Goal: Entertainment & Leisure: Consume media (video, audio)

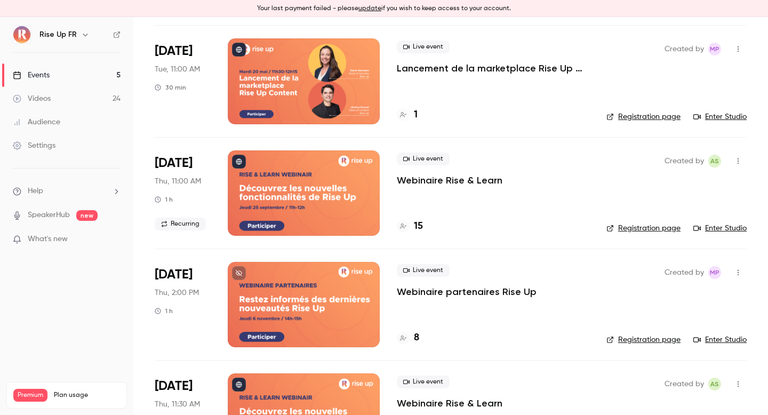
scroll to position [245, 0]
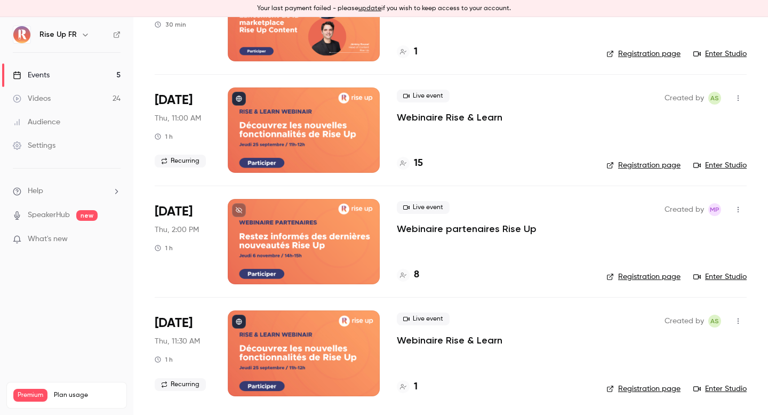
click at [114, 98] on link "Videos 24" at bounding box center [66, 98] width 133 height 23
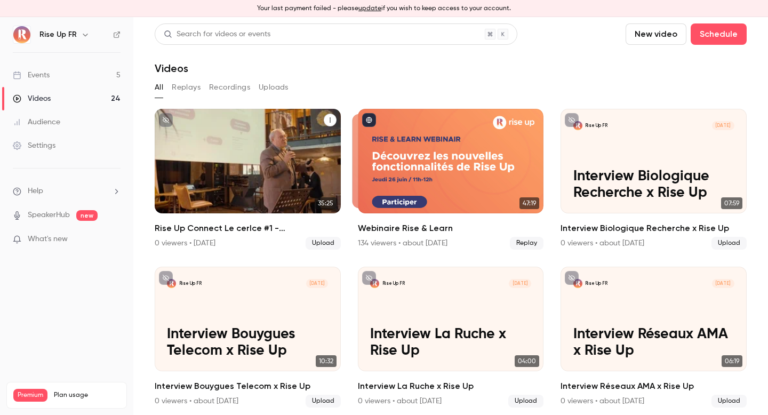
click at [285, 182] on p "Rise Up Connect Le cerlce #1 - [PERSON_NAME]" at bounding box center [247, 176] width 161 height 50
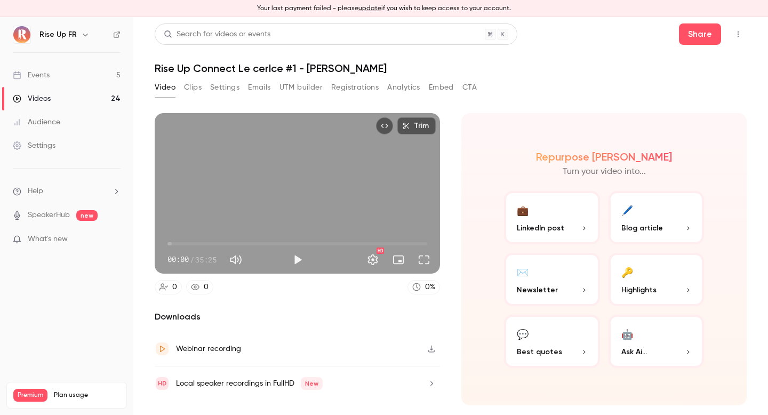
click at [188, 87] on button "Clips" at bounding box center [193, 87] width 18 height 17
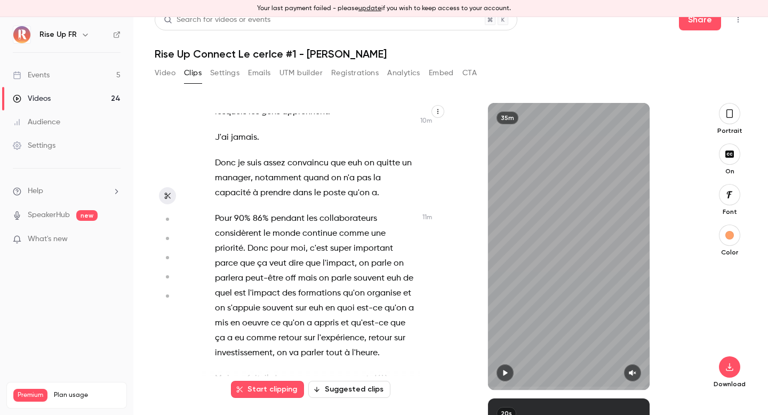
scroll to position [4436, 0]
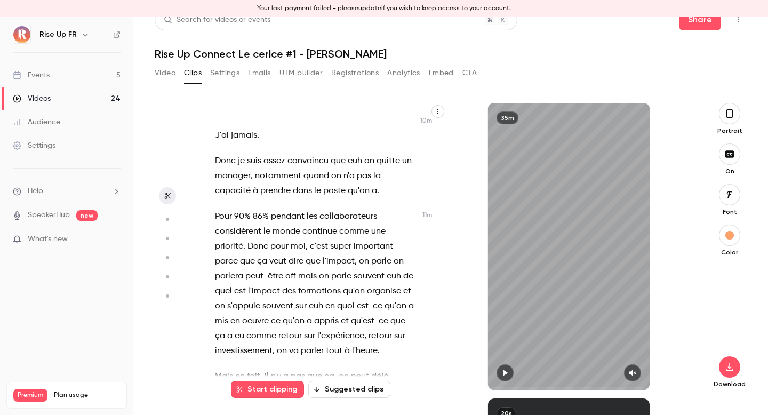
click at [169, 233] on button "button" at bounding box center [167, 238] width 17 height 17
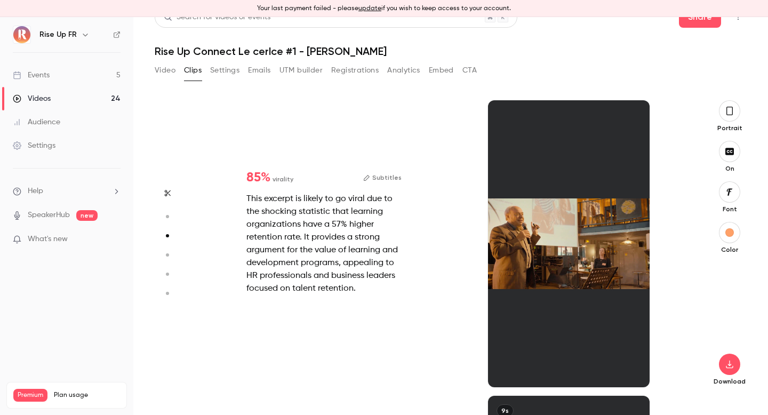
scroll to position [591, 0]
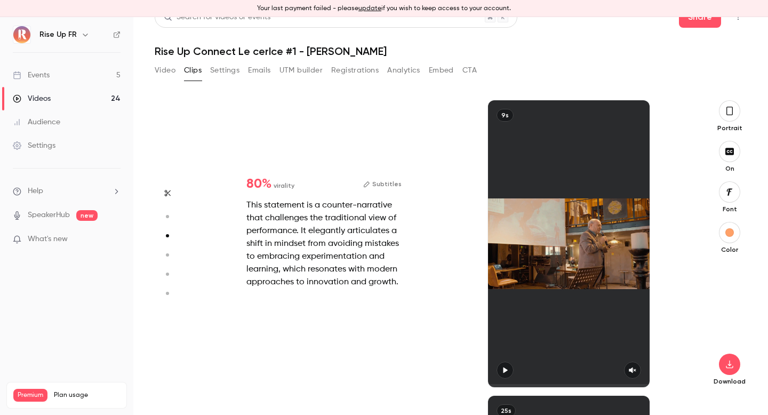
type input "*"
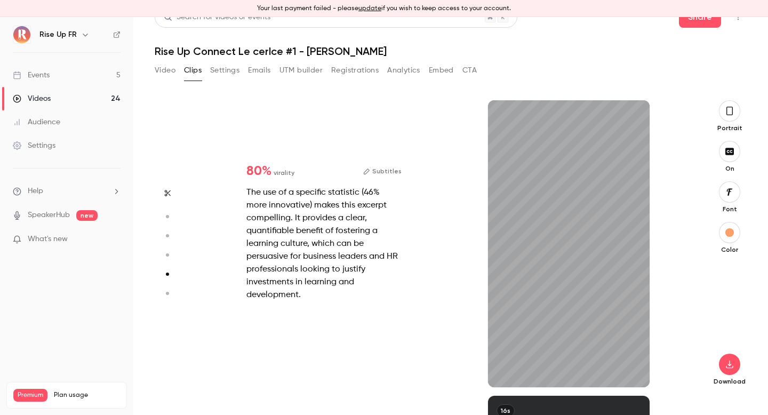
scroll to position [886, 0]
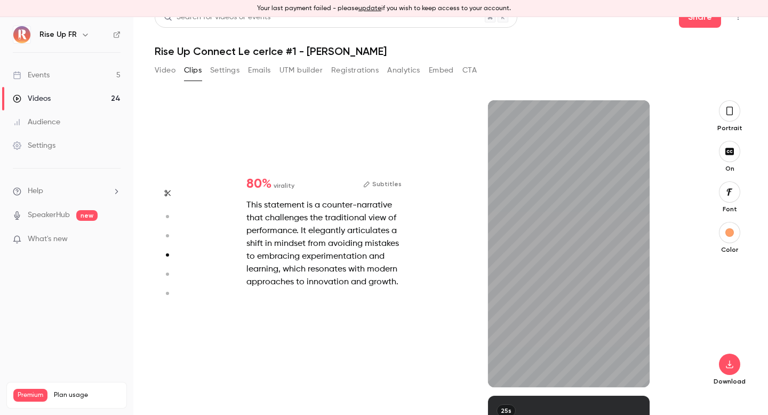
type input "*"
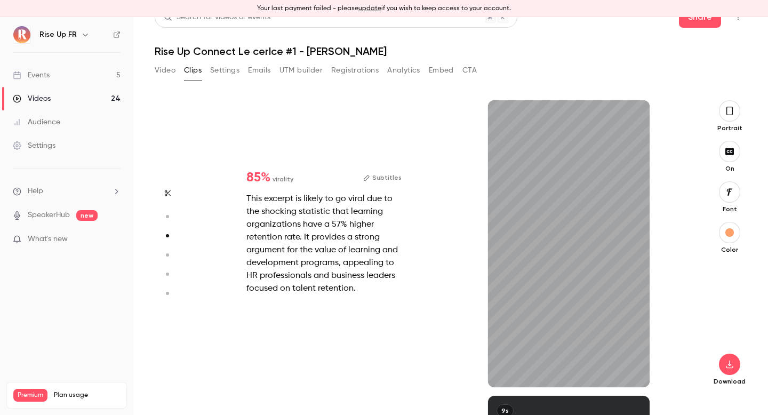
type input "*"
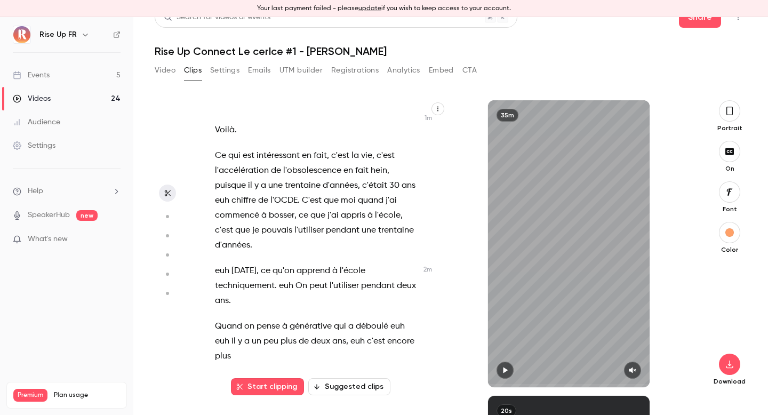
scroll to position [694, 0]
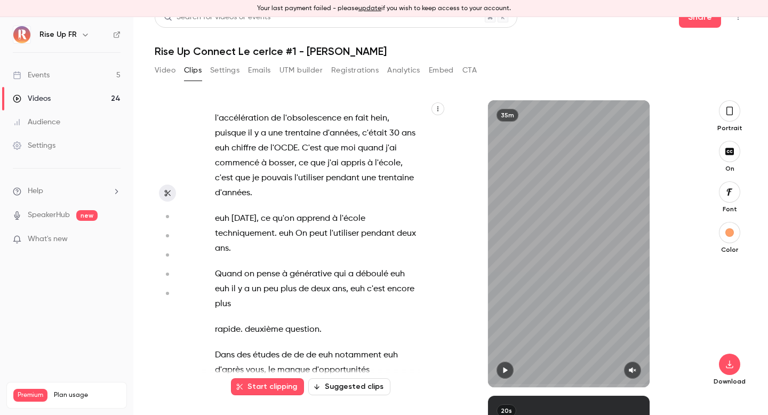
click at [167, 216] on circle "button" at bounding box center [167, 216] width 3 height 3
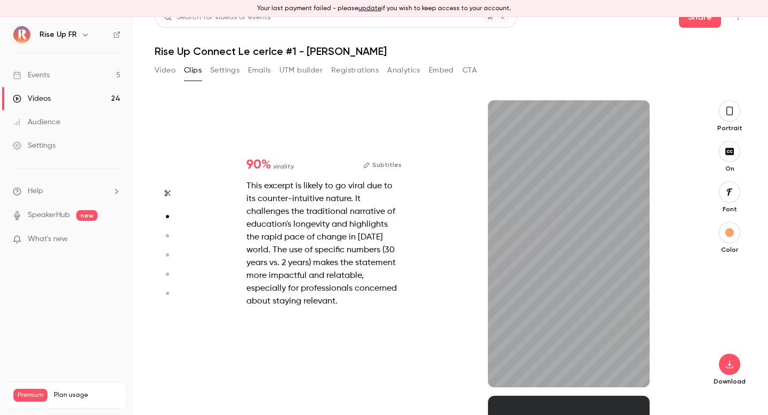
scroll to position [295, 0]
type input "*"
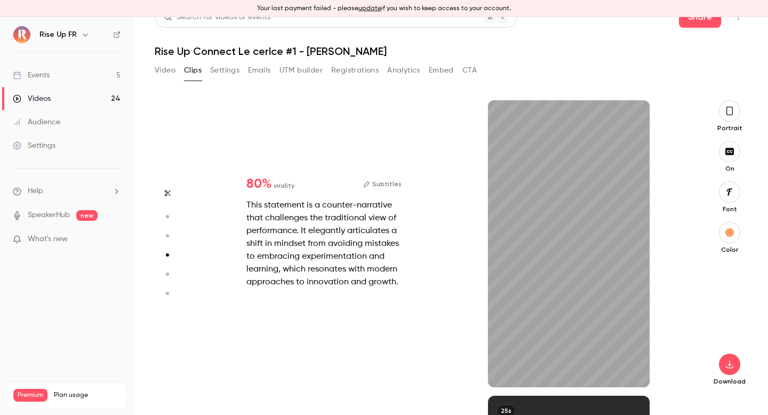
type input "*"
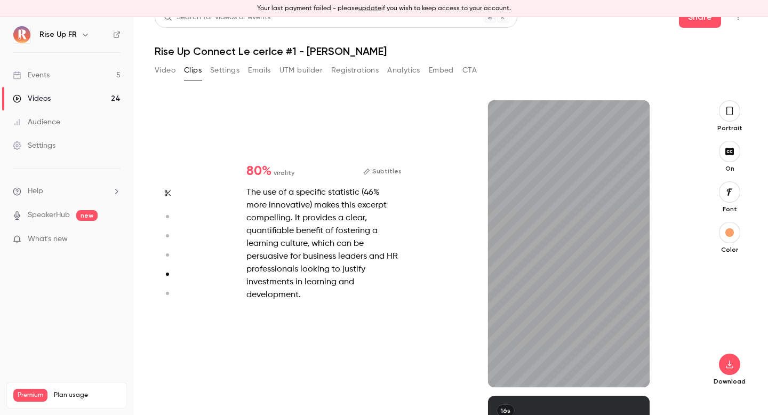
type input "*"
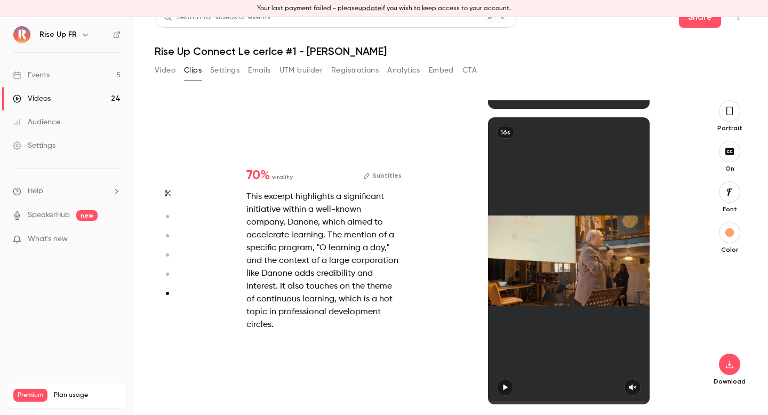
scroll to position [1459, 0]
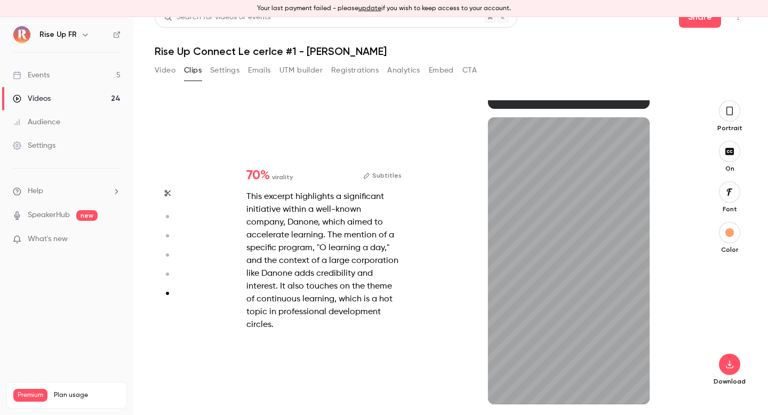
type input "****"
